Goal: Navigation & Orientation: Find specific page/section

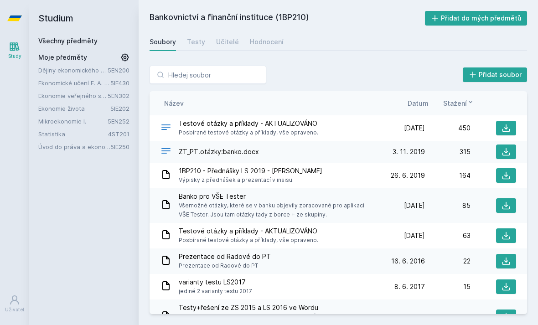
click at [72, 92] on link "Ekonomie veřejného sektoru" at bounding box center [72, 95] width 69 height 9
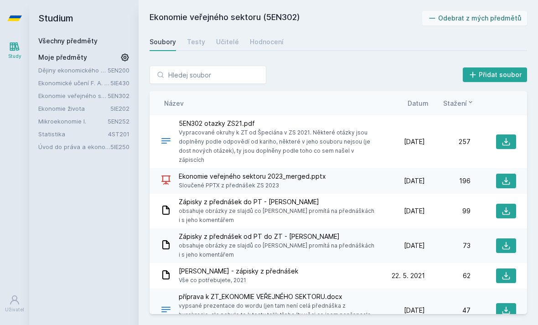
click at [176, 172] on div "Ekonomie veřejného sektoru 2023_merged.pptx Sloučené PPTX z přednášek ZS 2023" at bounding box center [269, 181] width 219 height 18
click at [505, 176] on icon at bounding box center [505, 180] width 9 height 9
click at [269, 40] on div "Hodnocení" at bounding box center [267, 41] width 34 height 9
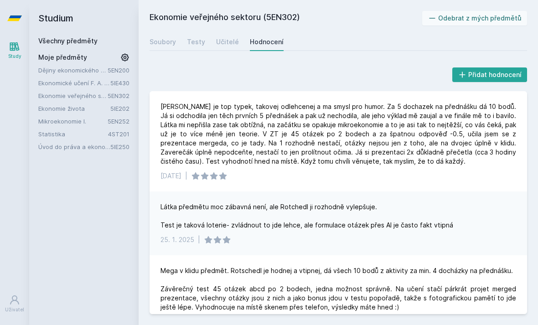
click at [194, 50] on link "Testy" at bounding box center [196, 42] width 18 height 18
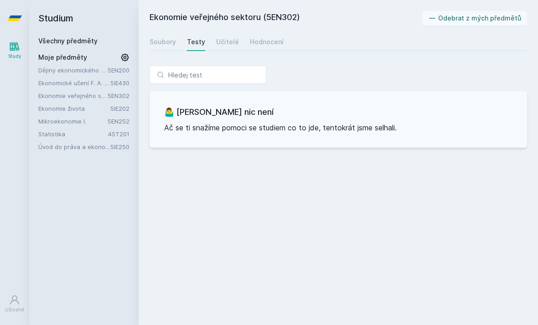
click at [229, 46] on link "Učitelé" at bounding box center [227, 42] width 23 height 18
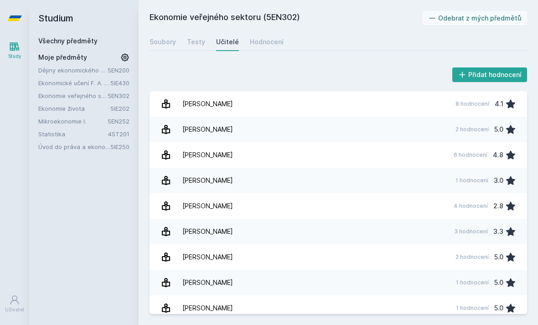
click at [258, 42] on div "Hodnocení" at bounding box center [267, 41] width 34 height 9
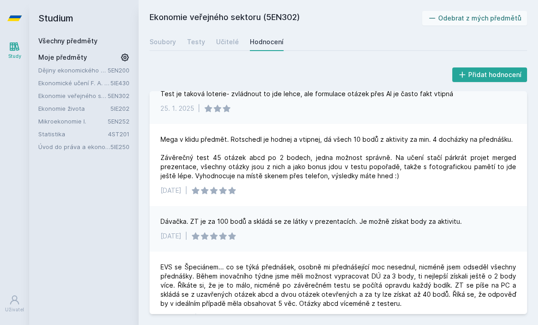
scroll to position [132, 0]
